Goal: Task Accomplishment & Management: Manage account settings

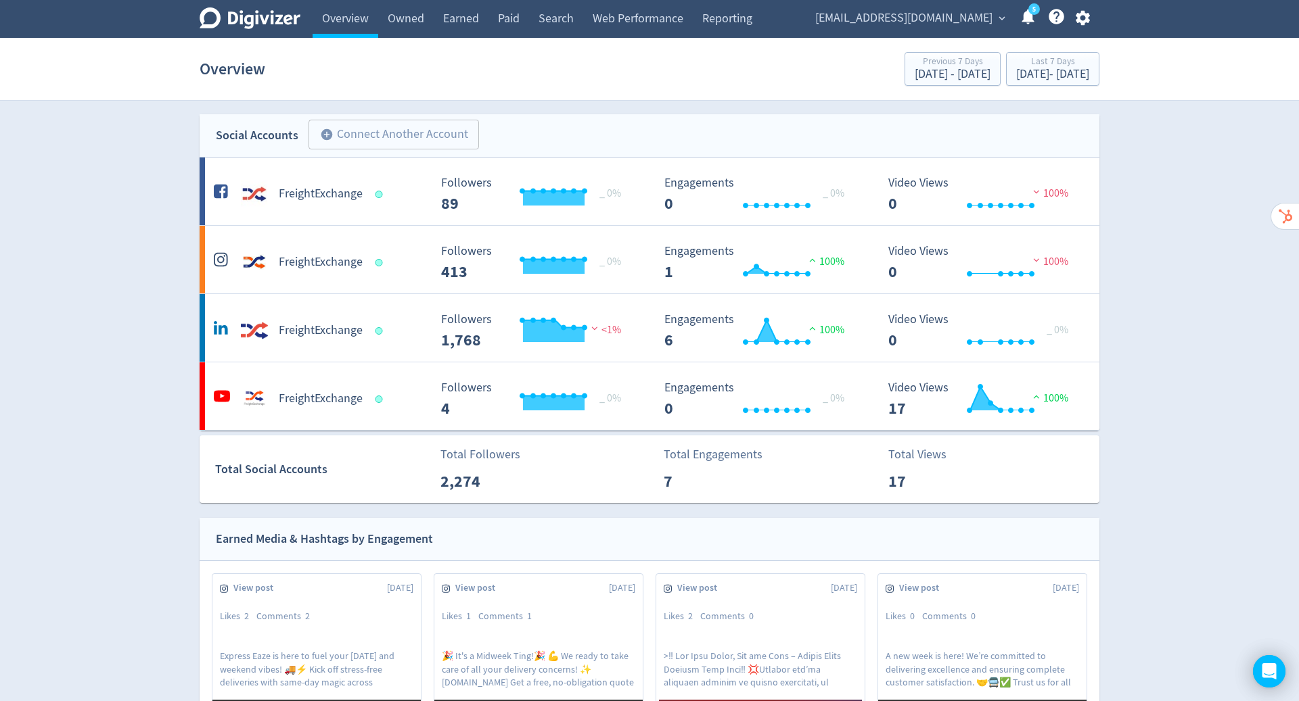
click at [1081, 22] on icon "button" at bounding box center [1082, 18] width 14 height 15
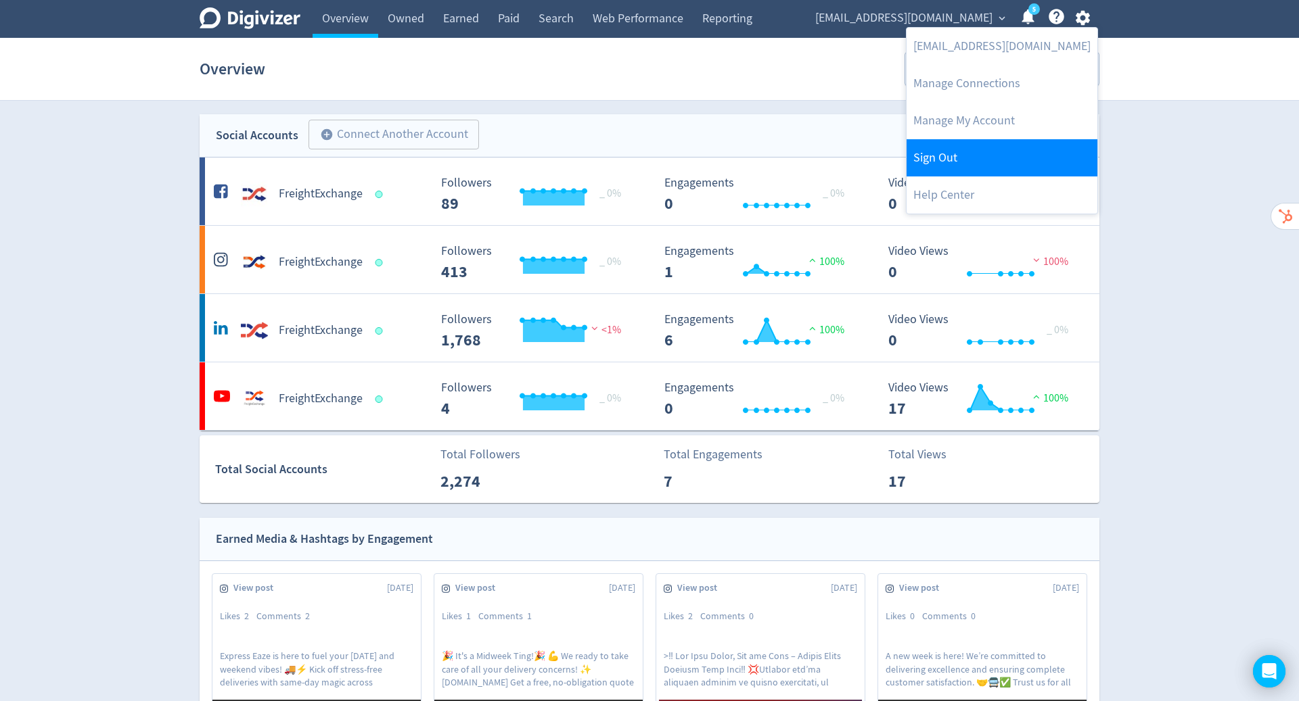
click at [1005, 148] on link "Sign Out" at bounding box center [1001, 157] width 191 height 37
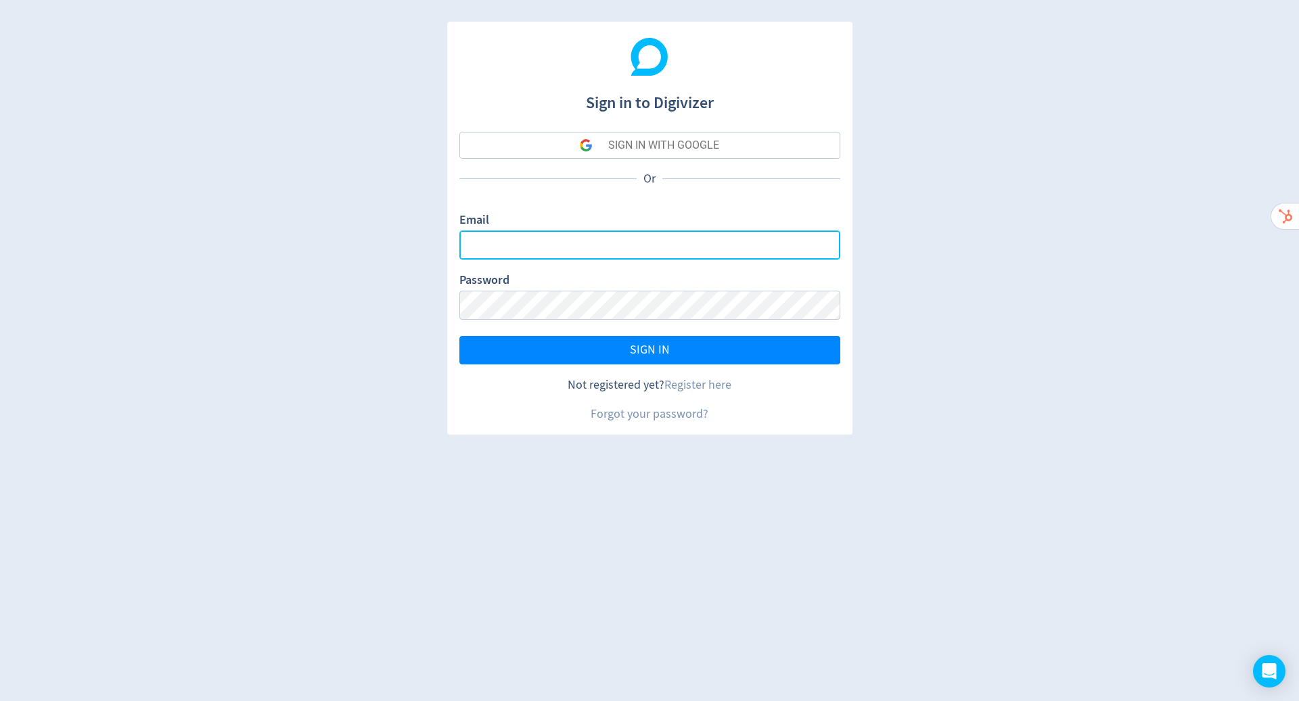
click at [682, 258] on input "Email" at bounding box center [649, 245] width 381 height 29
click at [682, 246] on input "Email" at bounding box center [649, 245] width 381 height 29
click at [729, 241] on input "Email" at bounding box center [649, 245] width 381 height 29
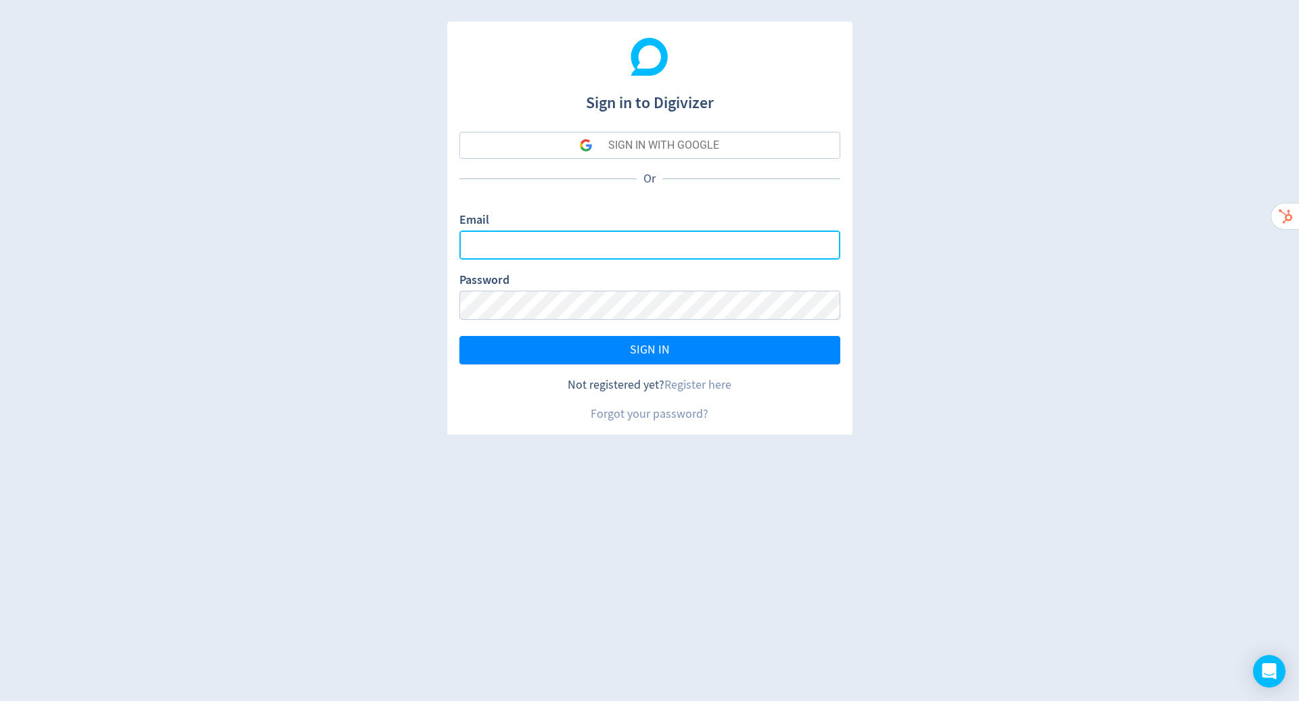
click at [729, 241] on input "Email" at bounding box center [649, 245] width 381 height 29
click at [756, 246] on input "Email" at bounding box center [649, 245] width 381 height 29
click at [0, 701] on com-1password-button at bounding box center [0, 701] width 0 height 0
type input "[PERSON_NAME][EMAIL_ADDRESS][PERSON_NAME][DOMAIN_NAME]"
